Goal: Transaction & Acquisition: Book appointment/travel/reservation

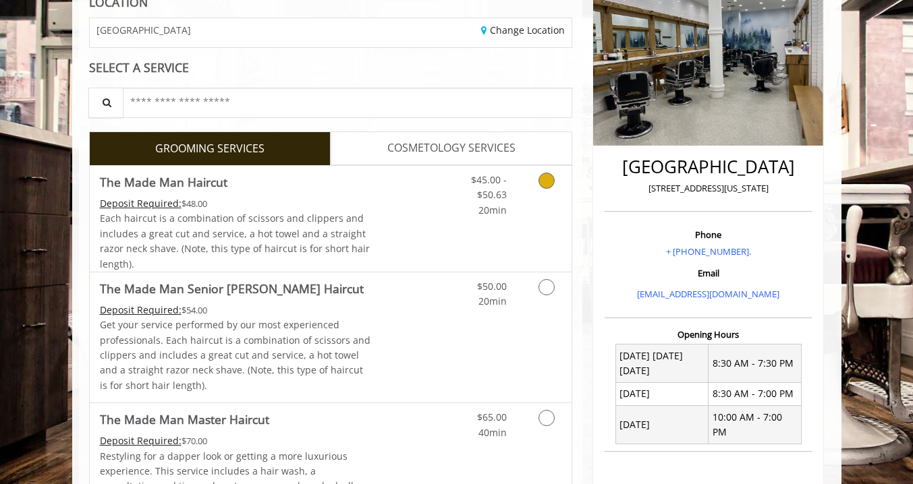
scroll to position [212, 0]
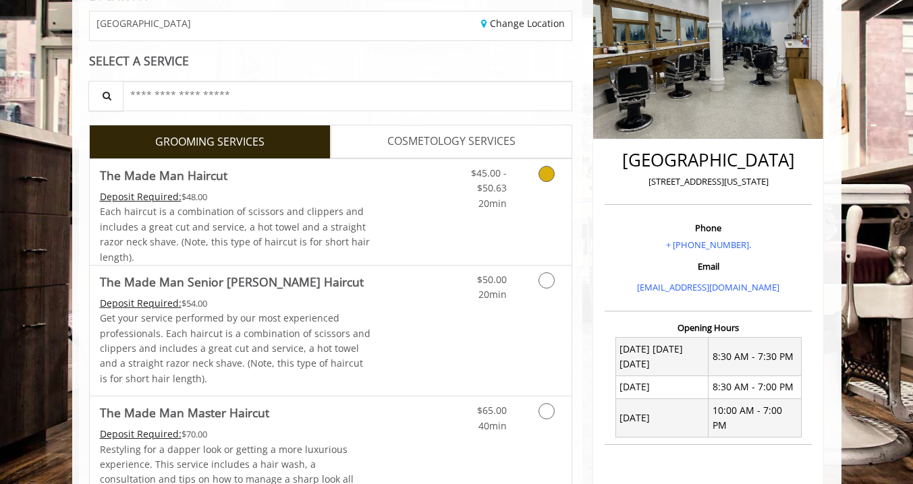
click at [549, 173] on icon "Grooming services" at bounding box center [546, 174] width 16 height 16
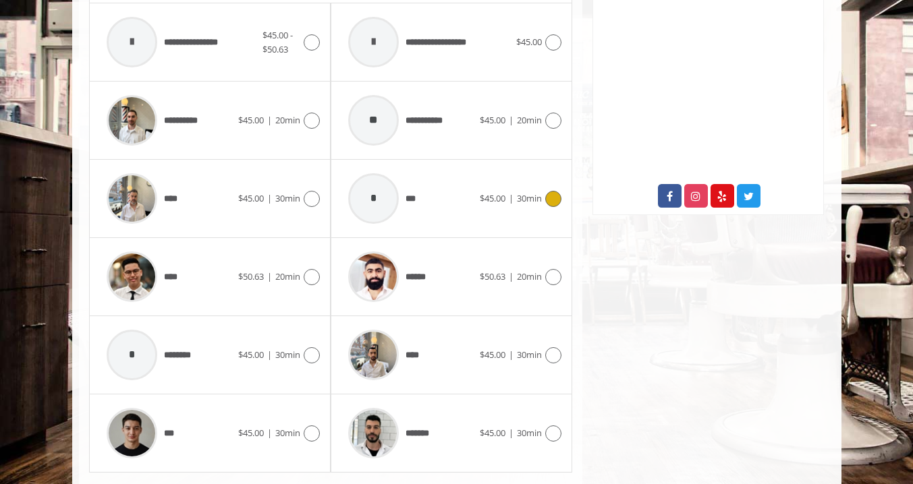
scroll to position [632, 0]
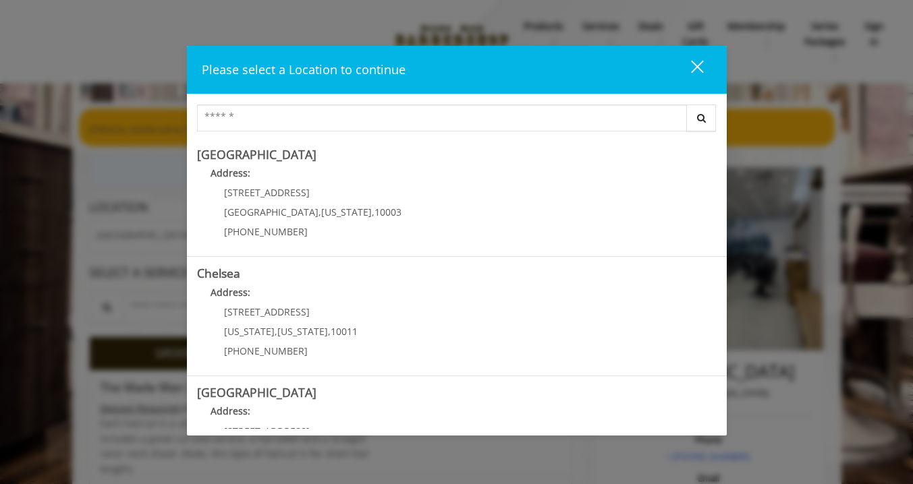
click at [691, 67] on div "close" at bounding box center [688, 69] width 27 height 20
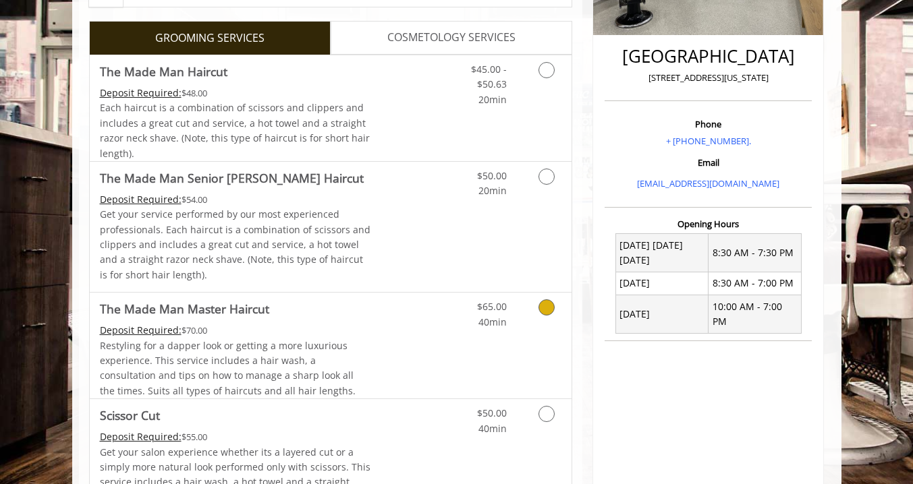
scroll to position [270, 0]
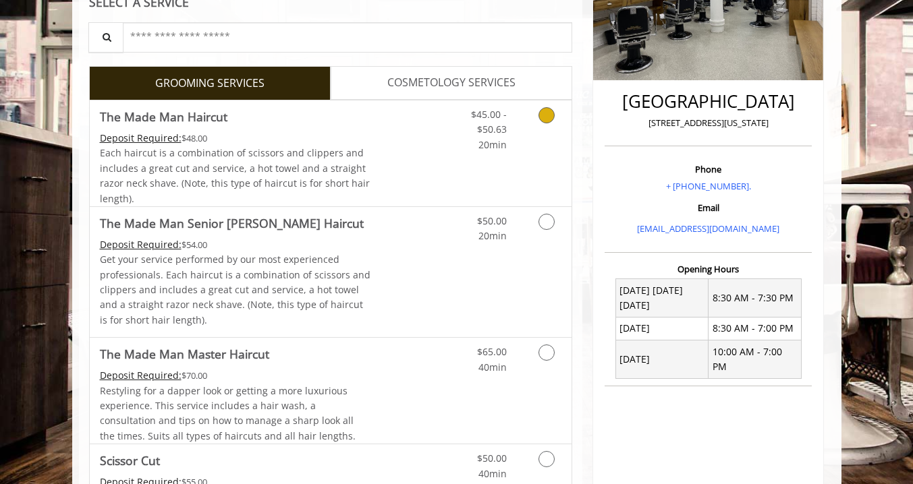
click at [547, 113] on icon "Grooming services" at bounding box center [546, 115] width 16 height 16
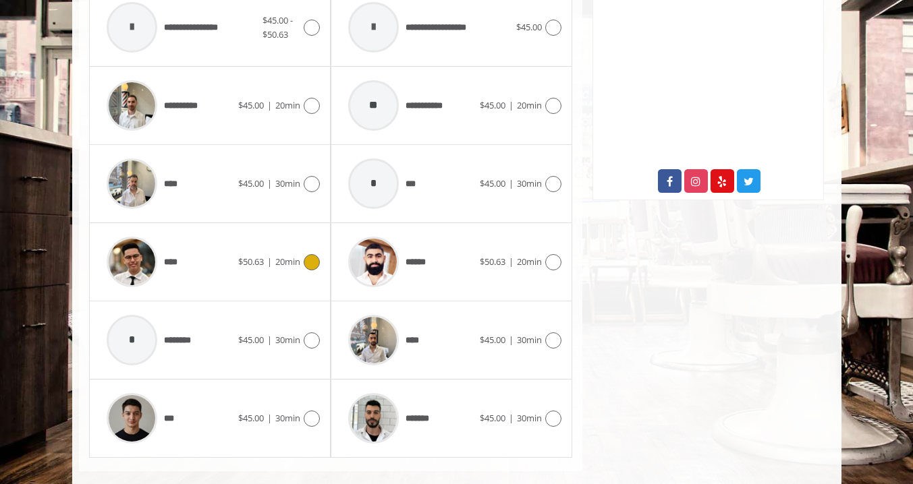
scroll to position [680, 0]
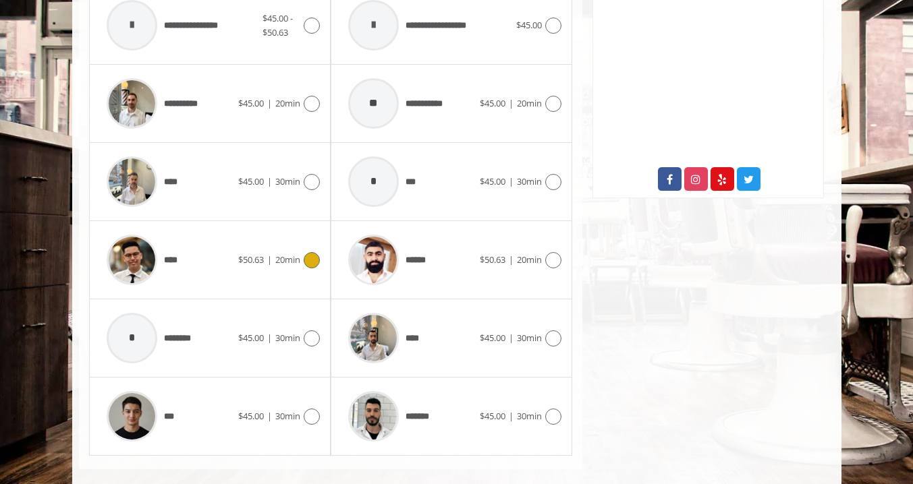
click at [152, 258] on img at bounding box center [132, 260] width 51 height 51
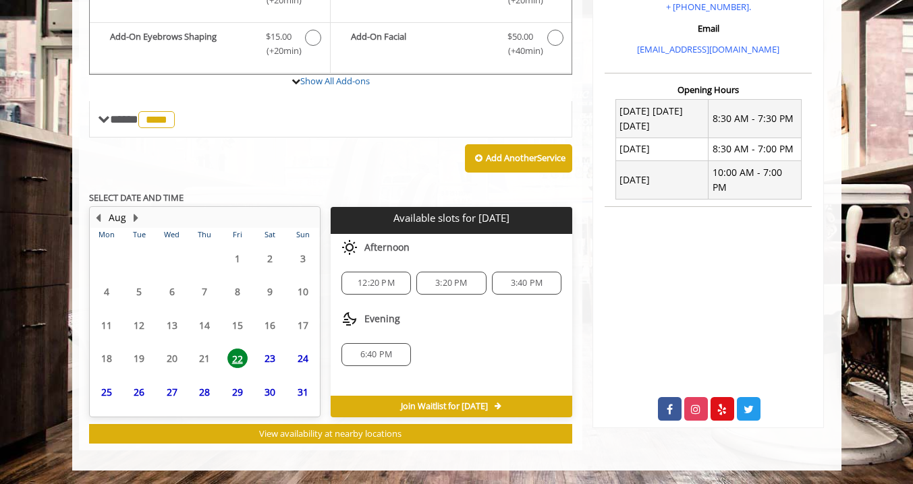
scroll to position [407, 0]
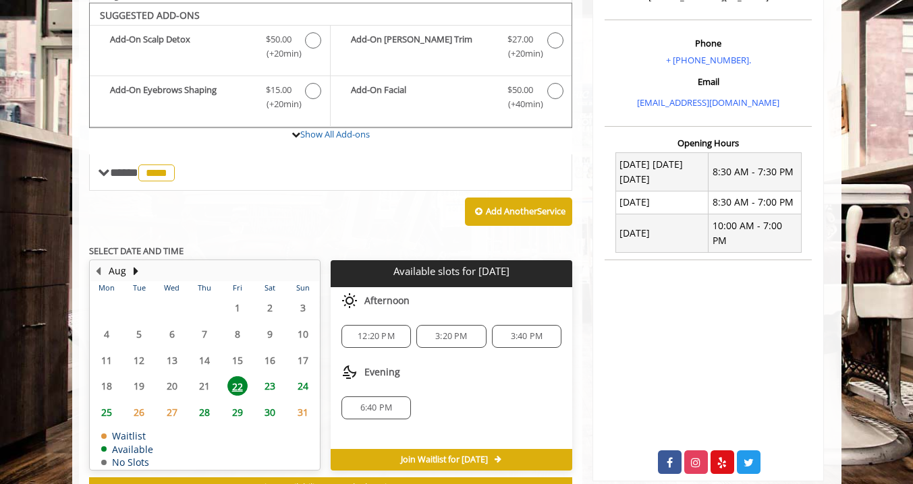
click at [299, 386] on span "24" at bounding box center [303, 386] width 20 height 20
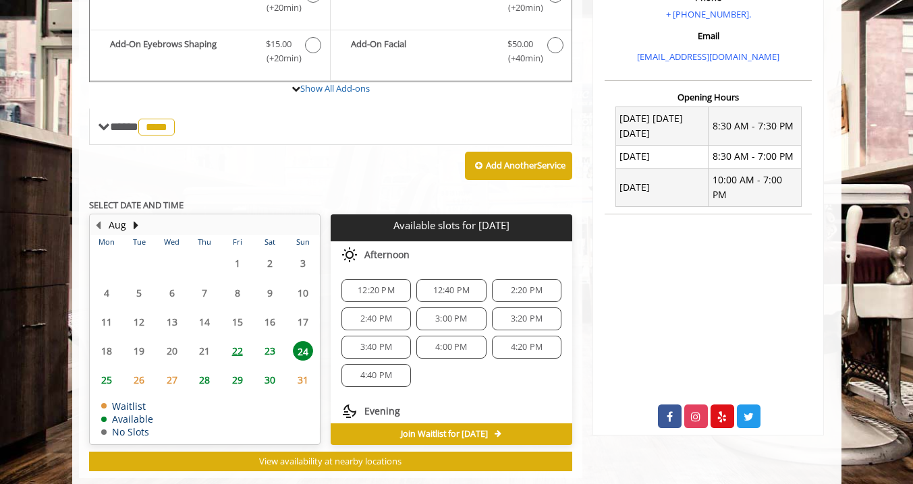
scroll to position [463, 0]
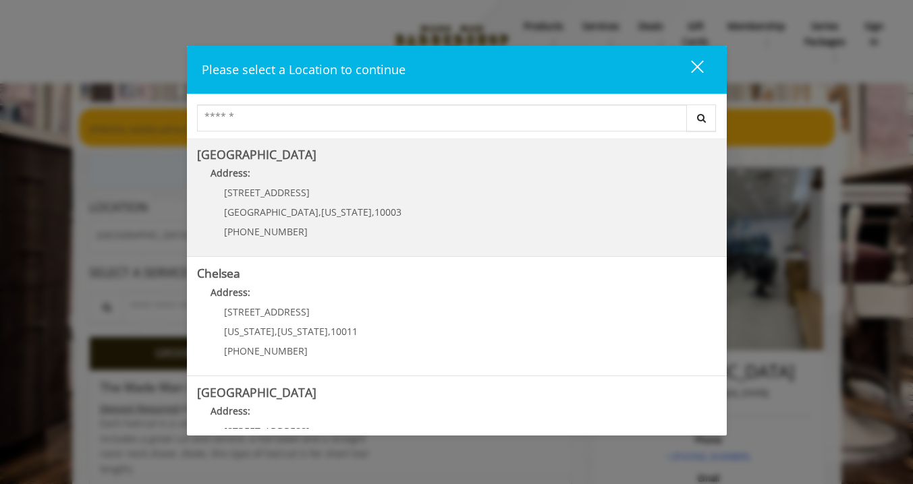
click at [415, 195] on Village "[GEOGRAPHIC_DATA] Address: [STREET_ADDRESS][US_STATE] (212) 598-1840" at bounding box center [456, 197] width 519 height 98
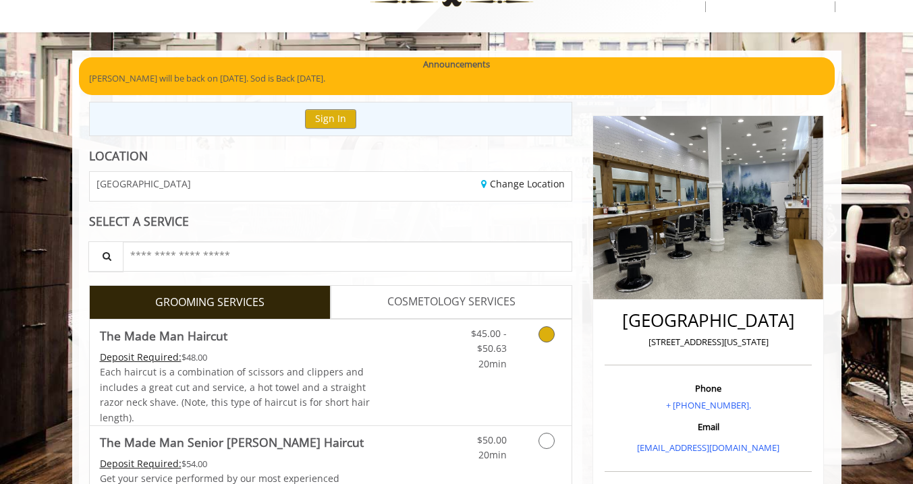
click at [531, 332] on link "Grooming services" at bounding box center [544, 346] width 34 height 52
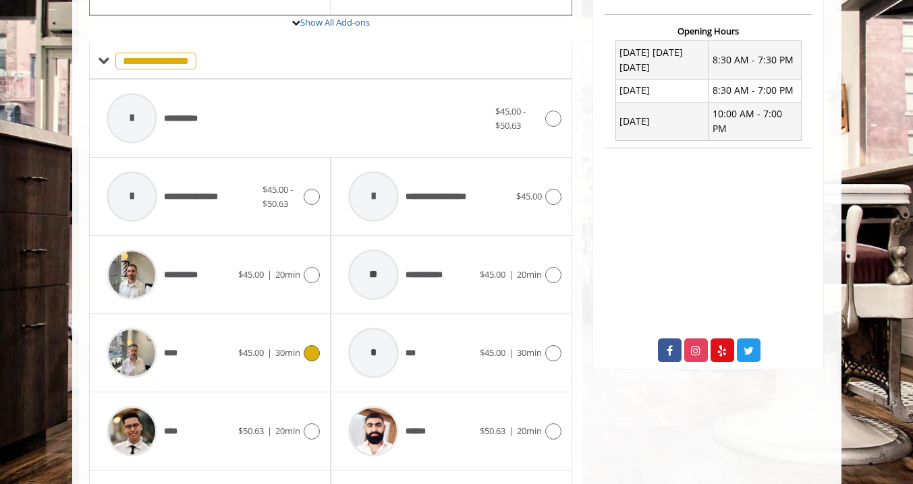
scroll to position [523, 0]
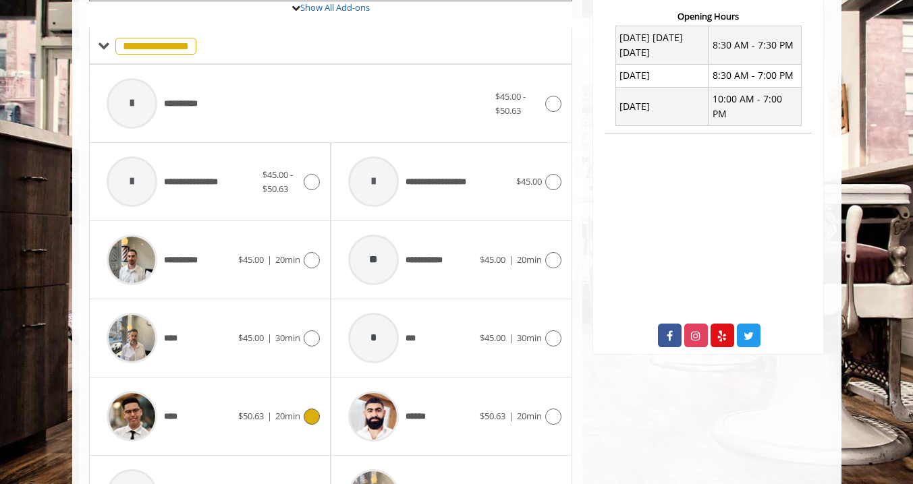
click at [306, 409] on icon at bounding box center [312, 417] width 16 height 16
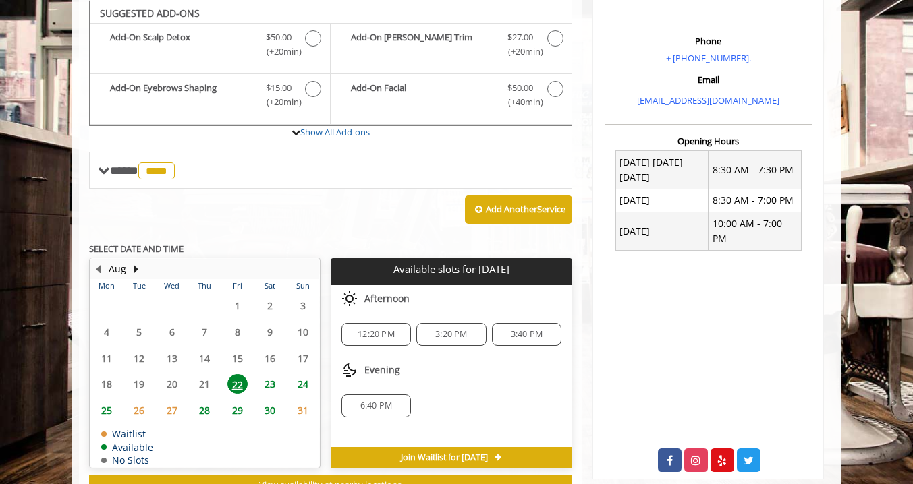
scroll to position [397, 0]
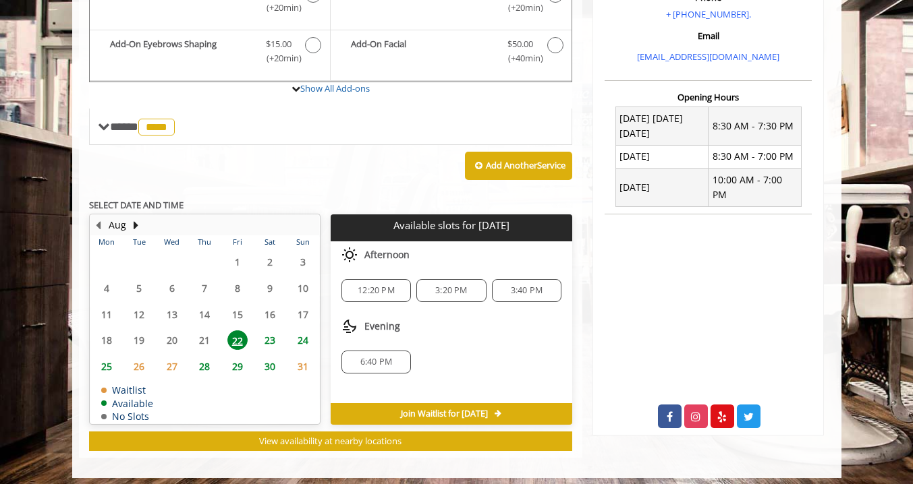
click at [301, 335] on span "24" at bounding box center [303, 340] width 20 height 20
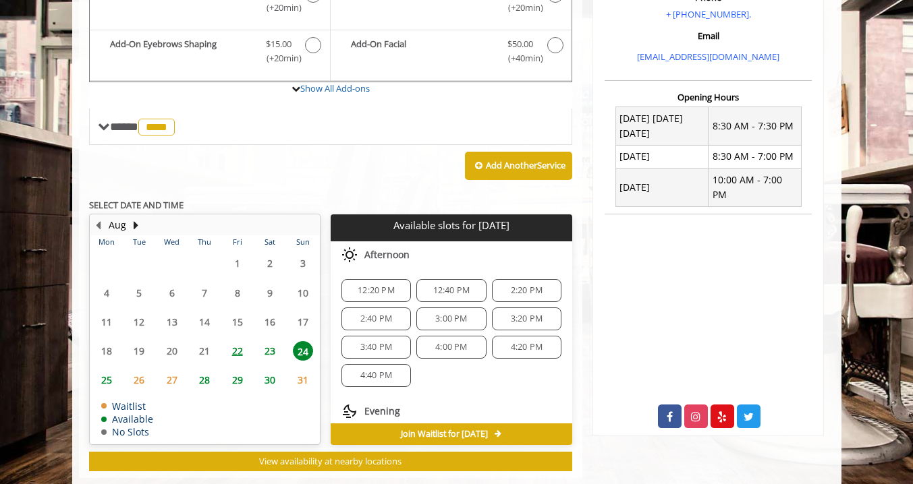
scroll to position [463, 0]
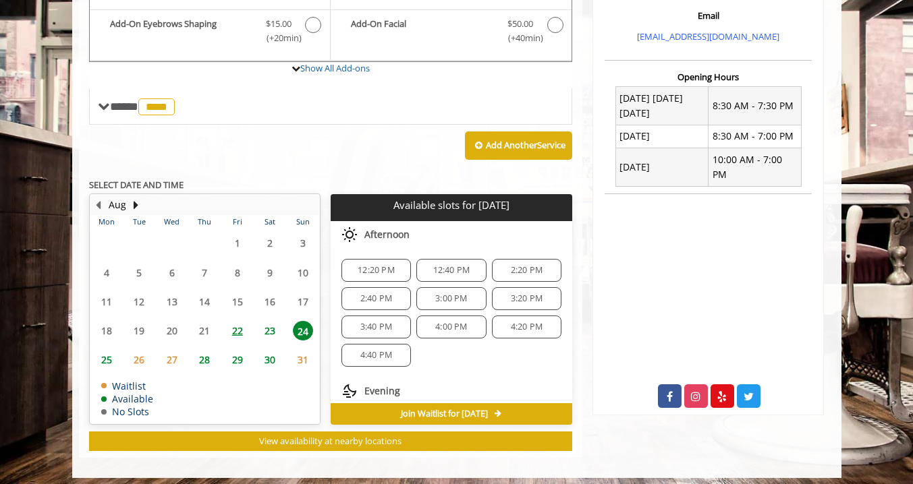
click at [435, 322] on span "4:00 PM" at bounding box center [451, 327] width 32 height 11
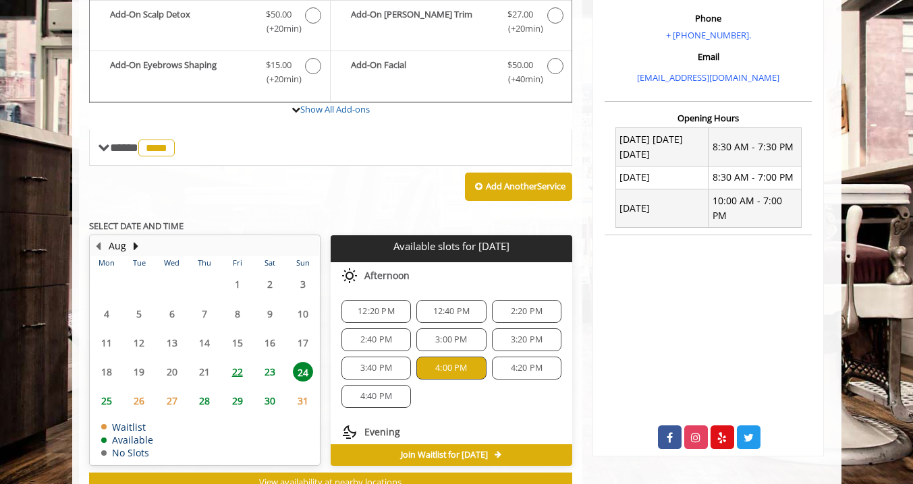
scroll to position [399, 0]
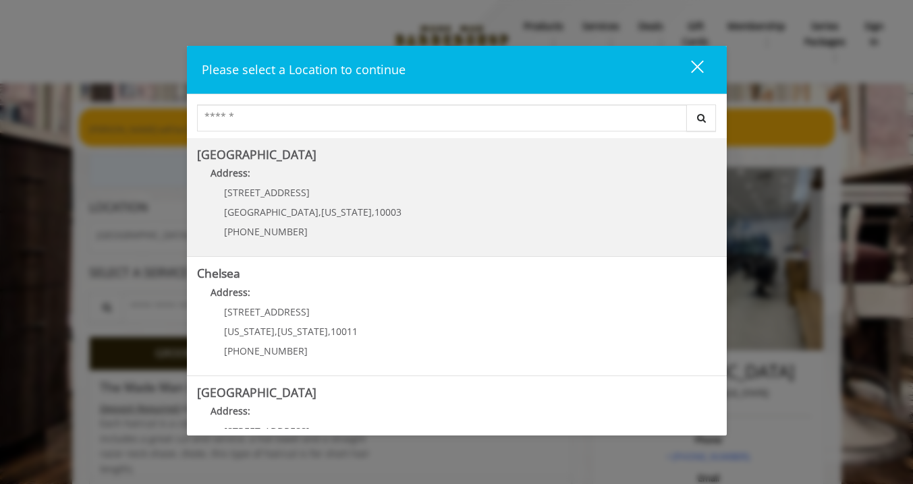
click at [391, 175] on Village "Address:" at bounding box center [456, 177] width 519 height 22
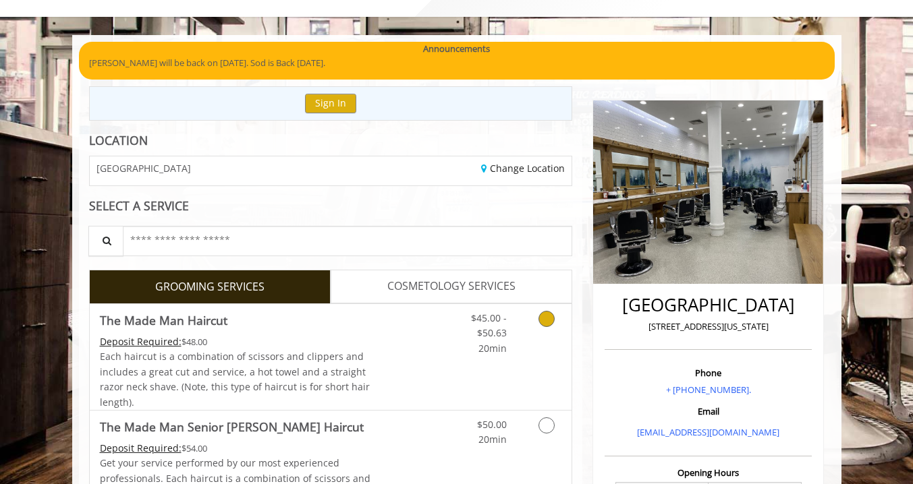
click at [409, 340] on link "Discounted Price" at bounding box center [410, 357] width 80 height 106
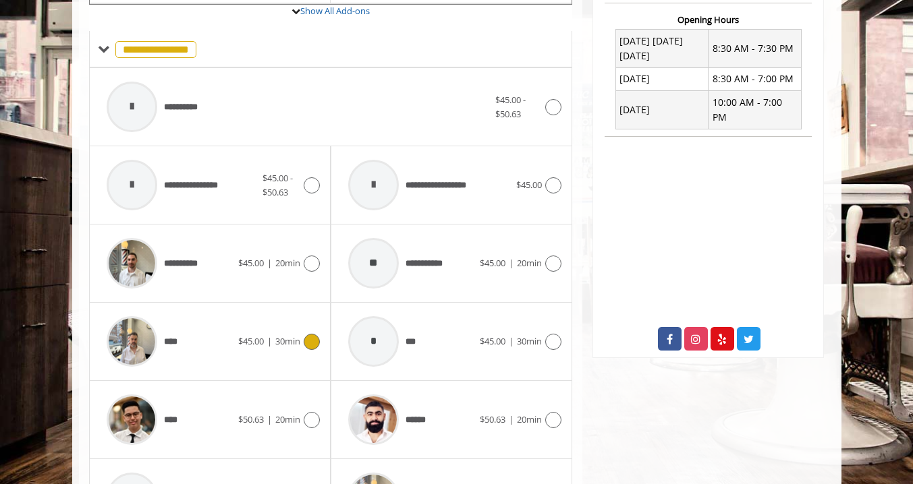
scroll to position [521, 0]
